Goal: Task Accomplishment & Management: Complete application form

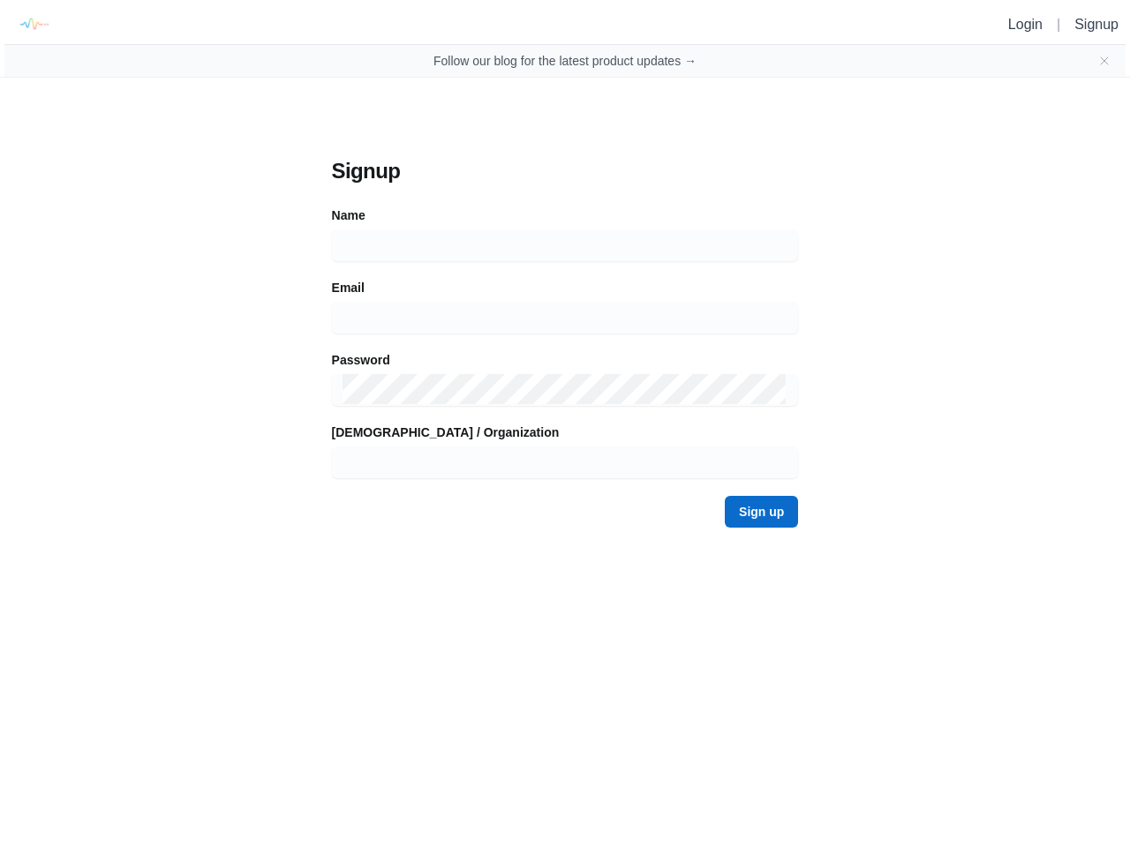
click at [565, 273] on form "Signup Name Email [DEMOGRAPHIC_DATA] / Organization Sign up" at bounding box center [565, 342] width 467 height 371
click at [28, 24] on img at bounding box center [33, 24] width 40 height 40
click at [1104, 61] on icon "Close banner" at bounding box center [1104, 60] width 7 height 7
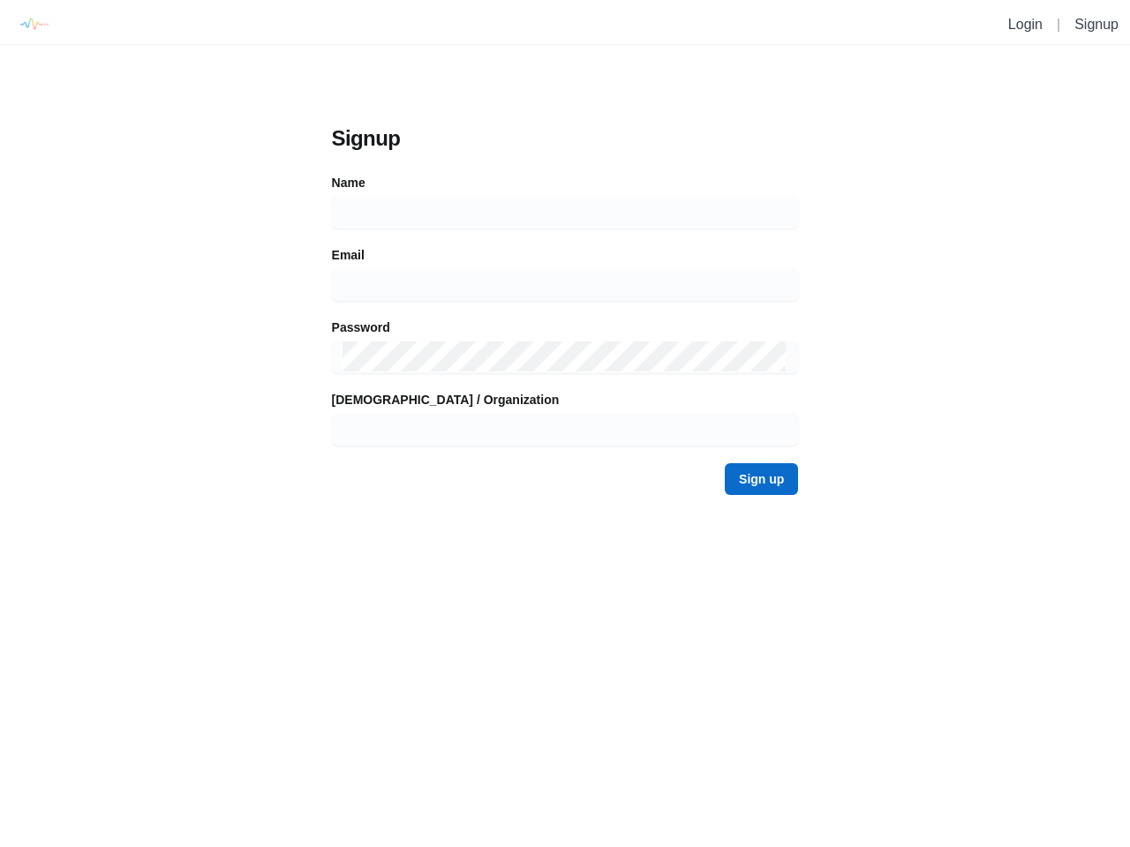
click at [565, 245] on form "Signup Name Email [DEMOGRAPHIC_DATA] / Organization Sign up" at bounding box center [565, 309] width 467 height 371
click at [565, 318] on form "Signup Name Email [DEMOGRAPHIC_DATA] / Organization Sign up" at bounding box center [565, 309] width 467 height 371
click at [565, 390] on form "Signup Name Email [DEMOGRAPHIC_DATA] / Organization Sign up" at bounding box center [565, 309] width 467 height 371
click at [565, 462] on form "Signup Name Email [DEMOGRAPHIC_DATA] / Organization Sign up" at bounding box center [565, 309] width 467 height 371
click at [763, 512] on div "Signup Name Email [DEMOGRAPHIC_DATA] / Organization Sign up" at bounding box center [565, 310] width 502 height 406
